Goal: Find specific page/section: Locate a particular part of the current website

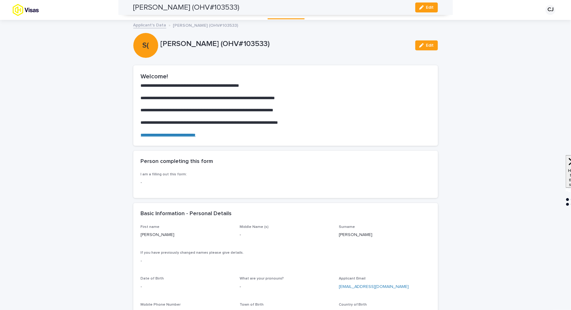
scroll to position [830, 0]
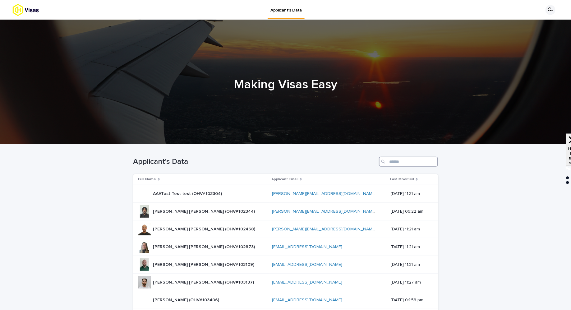
click at [397, 159] on input "Search" at bounding box center [408, 162] width 59 height 10
paste input "**********"
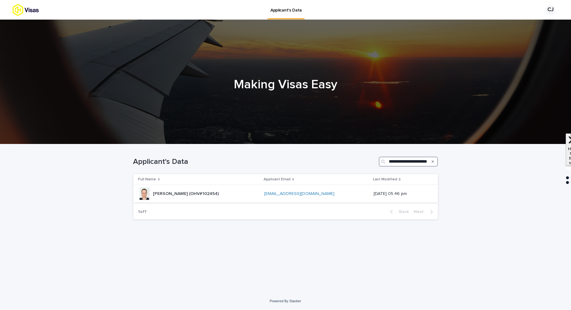
type input "**********"
click at [226, 193] on div "Jessica Ellen Cornish (OHV#102454) Jessica Ellen Cornish (OHV#102454)" at bounding box center [198, 193] width 121 height 12
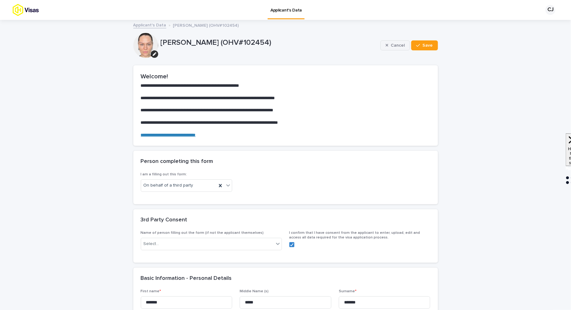
click at [403, 45] on span "Cancel" at bounding box center [397, 45] width 14 height 4
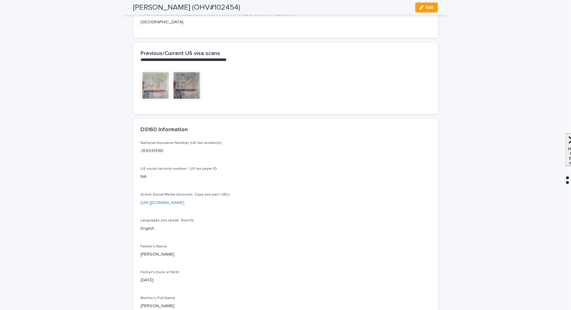
scroll to position [1536, 0]
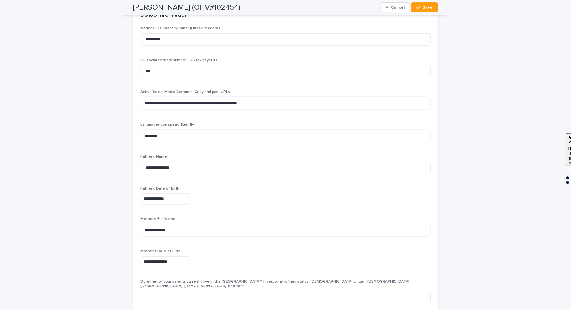
scroll to position [1673, 0]
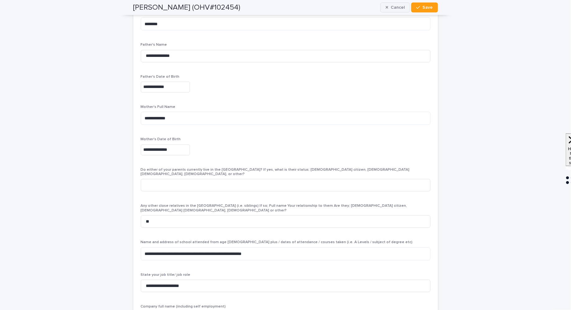
click at [404, 9] on span "Cancel" at bounding box center [397, 7] width 14 height 4
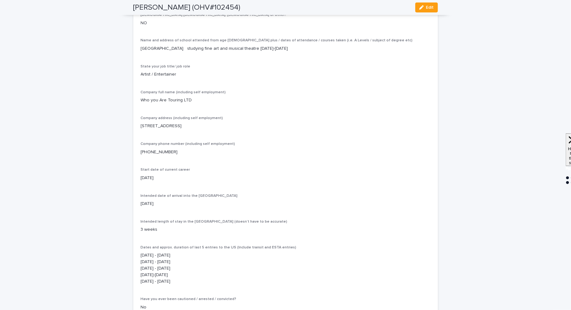
scroll to position [1580, 0]
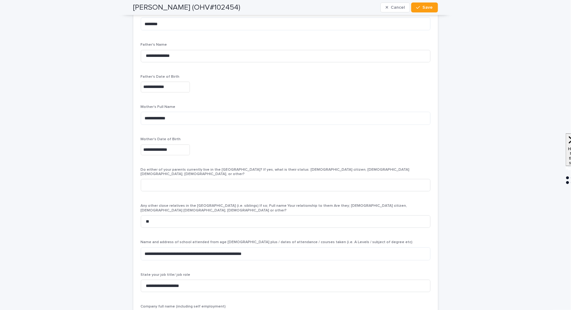
scroll to position [1768, 0]
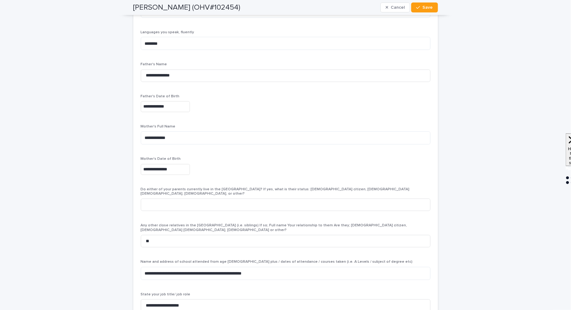
scroll to position [1711, 0]
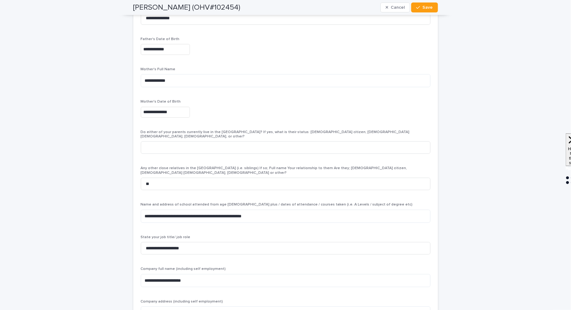
click at [243, 130] on span "Do either of your parents currently live in the [GEOGRAPHIC_DATA]? If yes, what…" at bounding box center [275, 134] width 269 height 8
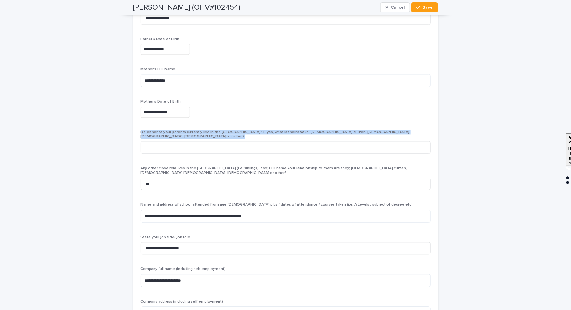
click at [243, 130] on span "Do either of your parents currently live in the [GEOGRAPHIC_DATA]? If yes, what…" at bounding box center [275, 134] width 269 height 8
copy span "Do either of your parents currently live in the [GEOGRAPHIC_DATA]? If yes, what…"
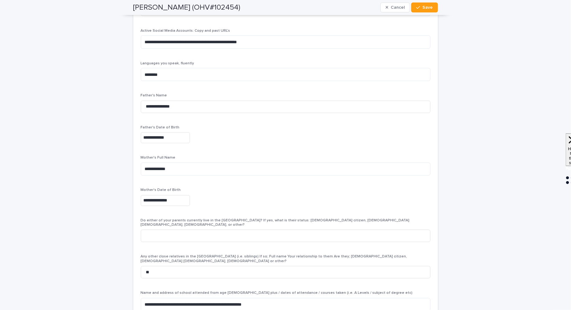
scroll to position [1738, 0]
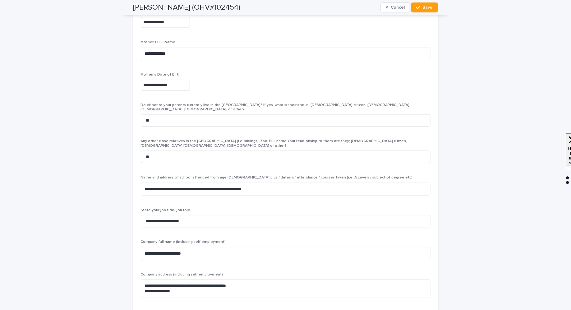
type input "**"
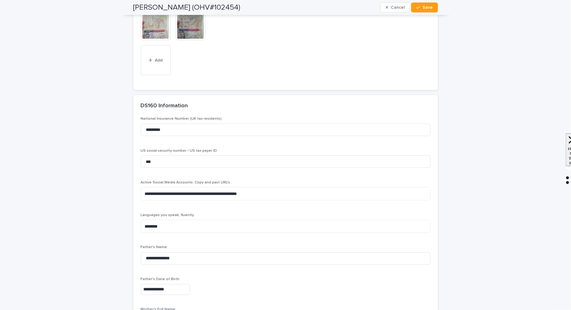
scroll to position [1730, 0]
